Goal: Find specific page/section: Find specific page/section

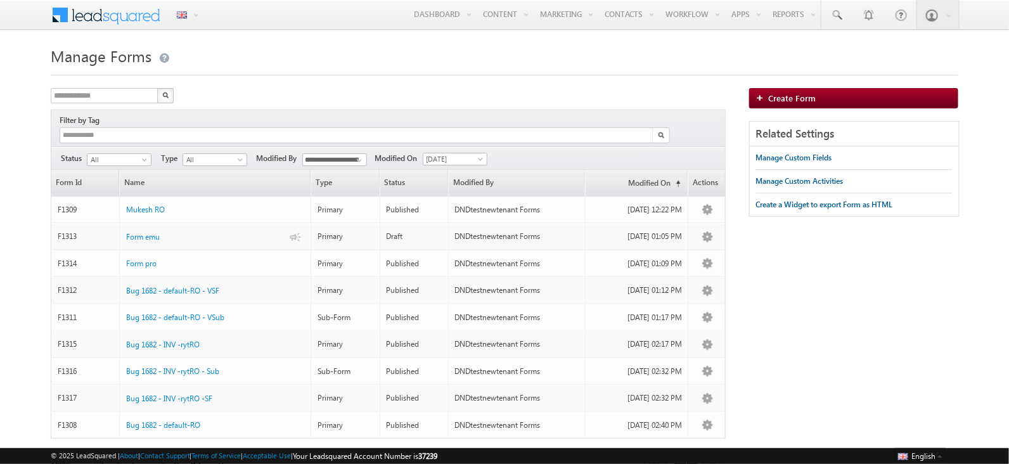
click at [440, 72] on div at bounding box center [505, 71] width 908 height 8
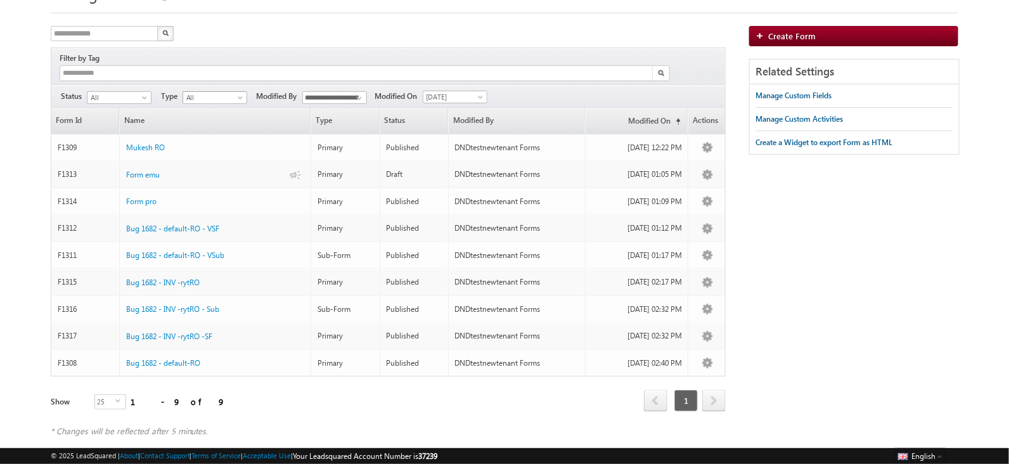
click at [196, 92] on span "All" at bounding box center [213, 97] width 60 height 11
click at [203, 117] on link "Sub-Form" at bounding box center [214, 122] width 64 height 11
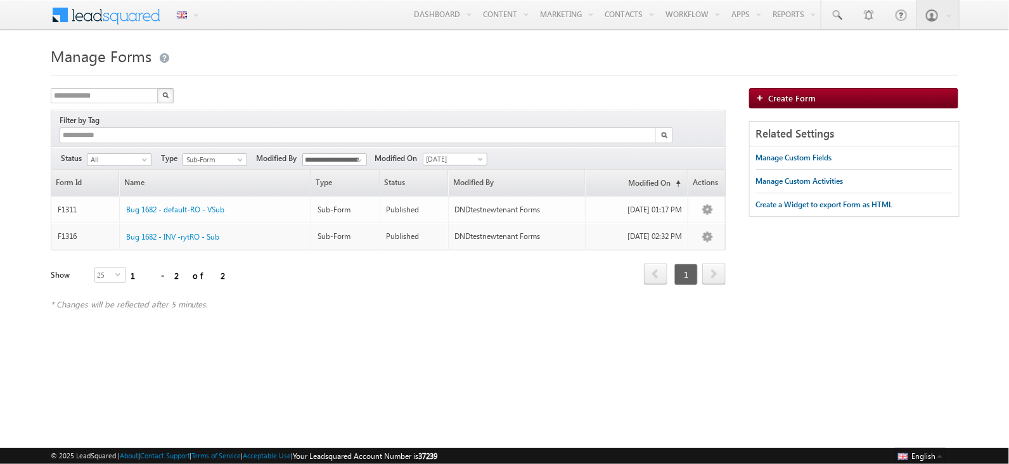
scroll to position [0, 0]
click at [191, 154] on span "Sub-Form" at bounding box center [213, 159] width 60 height 11
click at [203, 169] on link "Primary" at bounding box center [215, 171] width 64 height 11
